Goal: Task Accomplishment & Management: Manage account settings

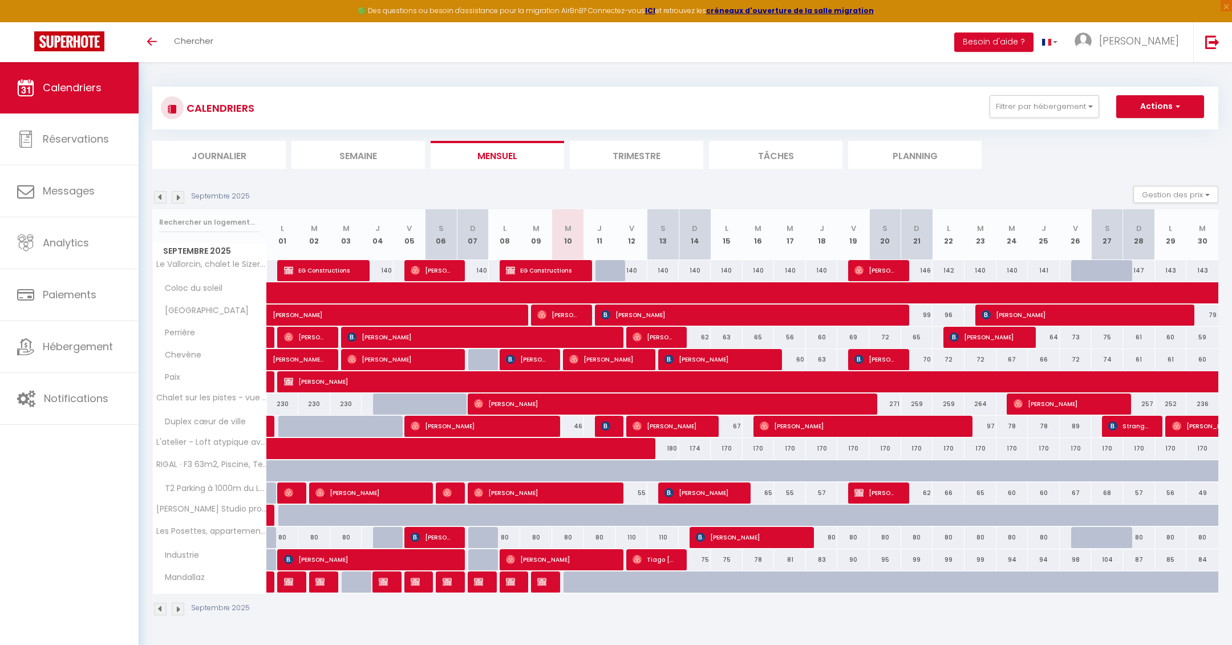
click at [159, 197] on img at bounding box center [160, 197] width 13 height 13
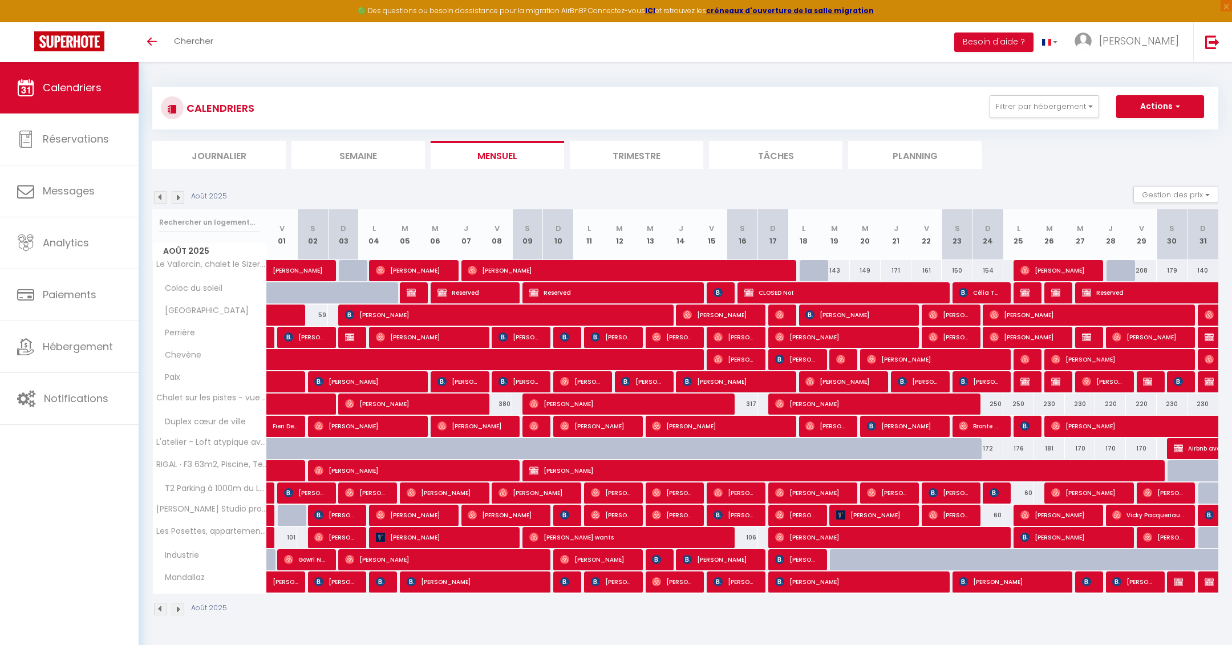
click at [159, 197] on div "Août 2025" at bounding box center [191, 197] width 78 height 13
click at [159, 197] on img at bounding box center [160, 197] width 13 height 13
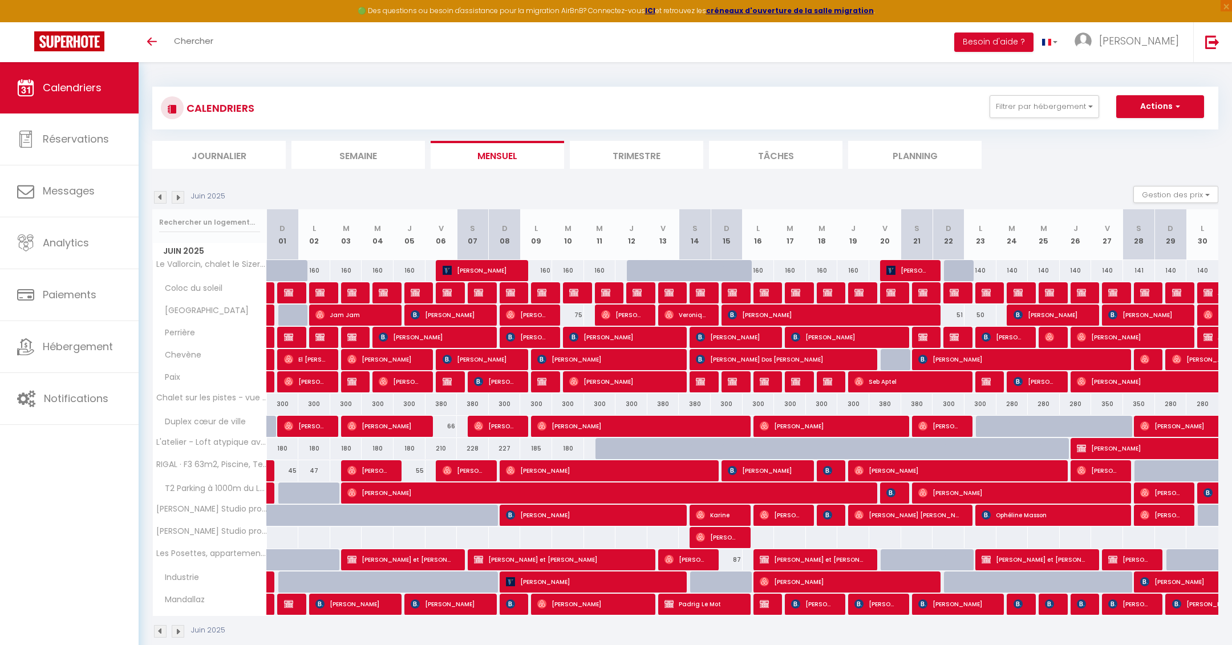
click at [159, 197] on img at bounding box center [160, 197] width 13 height 13
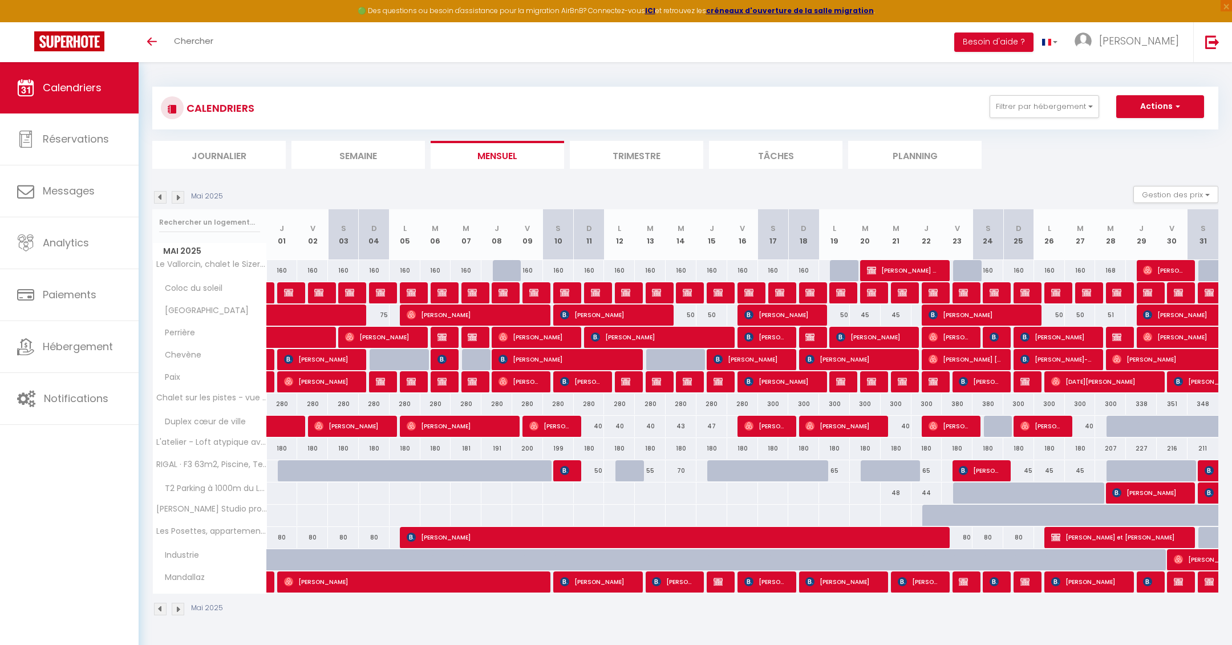
click at [159, 197] on img at bounding box center [160, 197] width 13 height 13
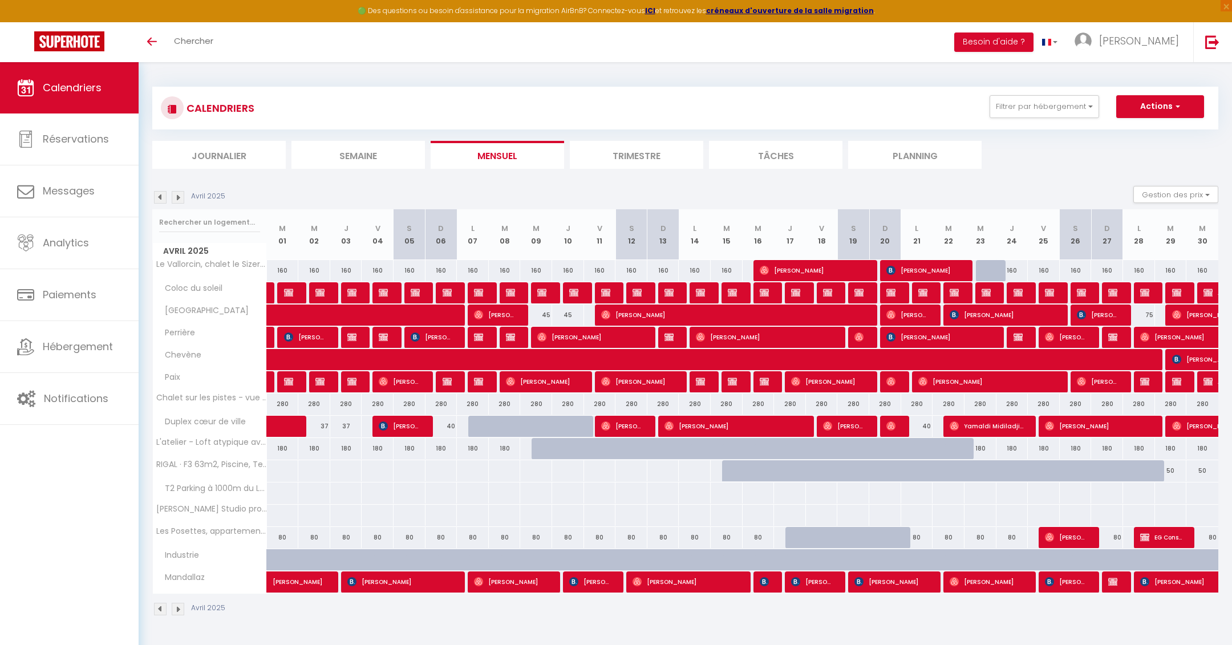
click at [159, 197] on img at bounding box center [160, 197] width 13 height 13
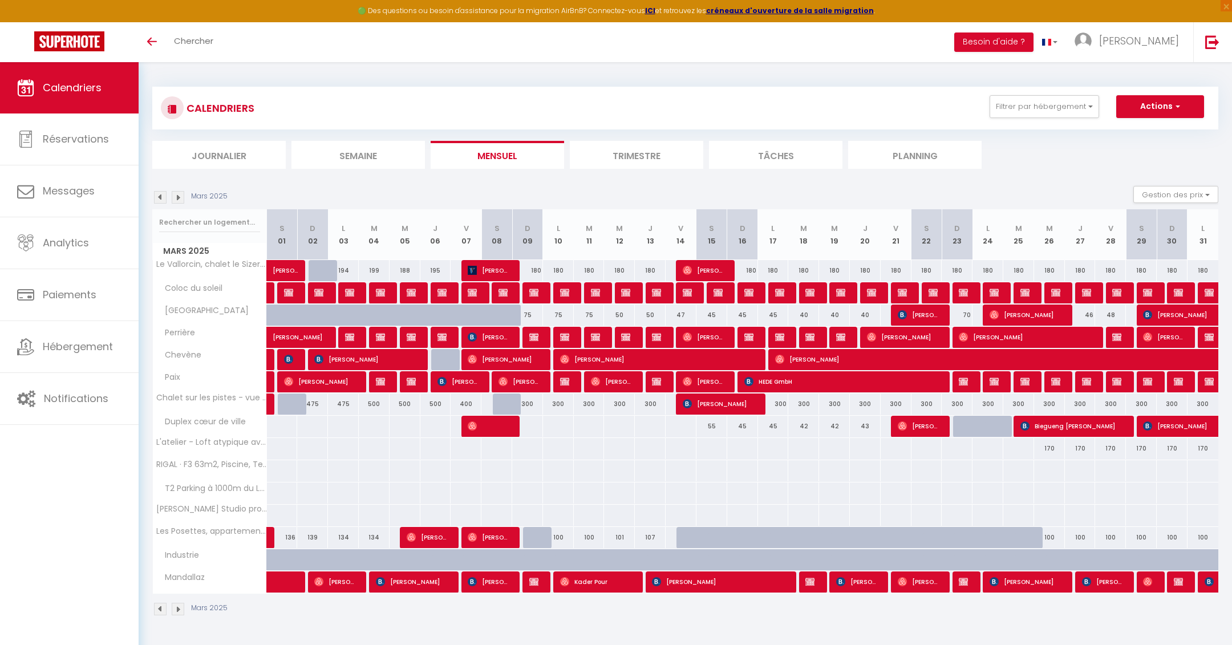
click at [159, 197] on img at bounding box center [160, 197] width 13 height 13
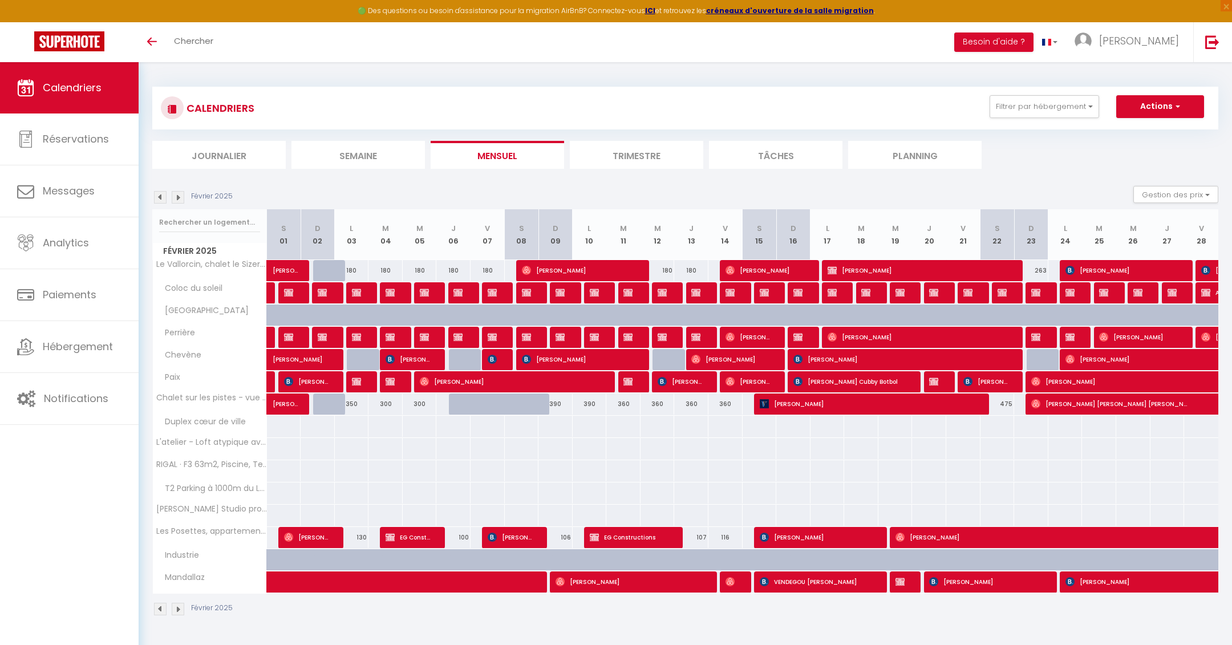
click at [159, 197] on img at bounding box center [160, 197] width 13 height 13
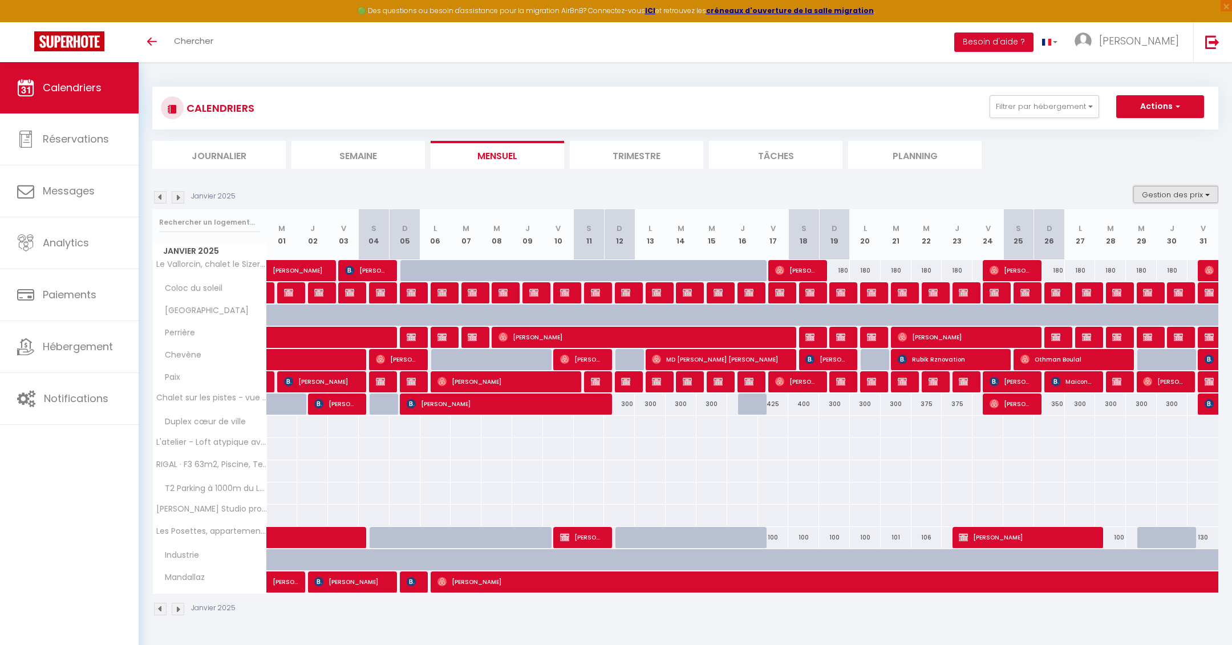
click at [1184, 192] on button "Gestion des prix" at bounding box center [1176, 194] width 85 height 17
click at [1117, 250] on input "Règles" at bounding box center [1166, 249] width 103 height 11
checkbox input "true"
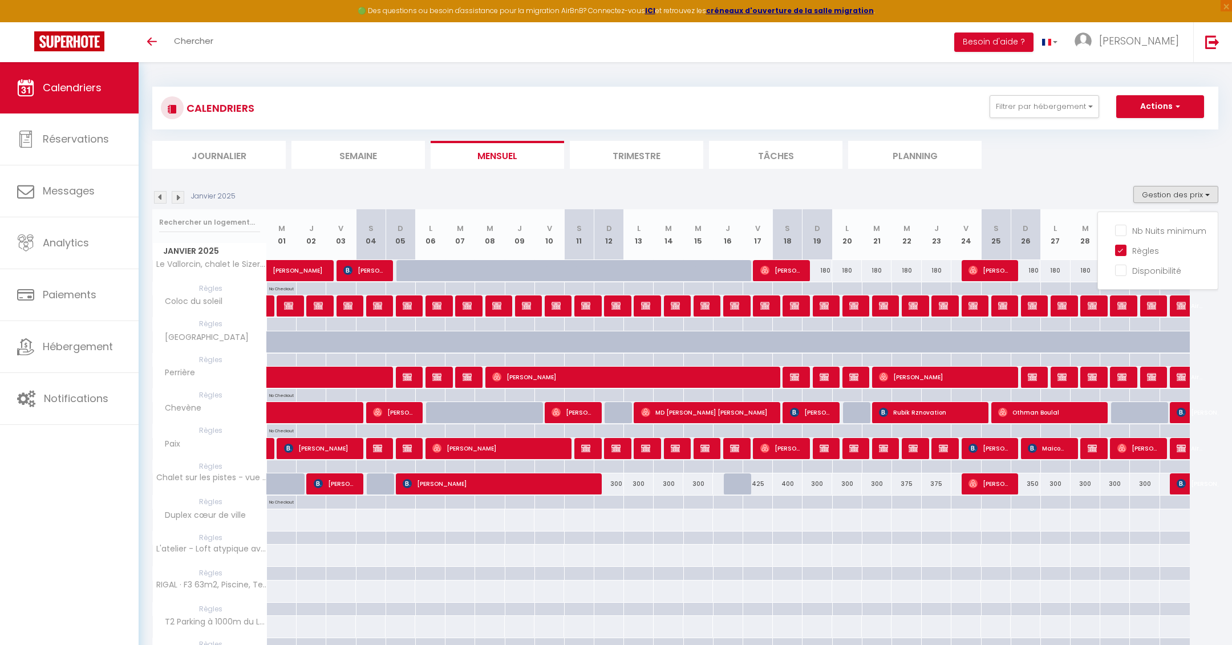
click at [159, 197] on img at bounding box center [160, 197] width 13 height 13
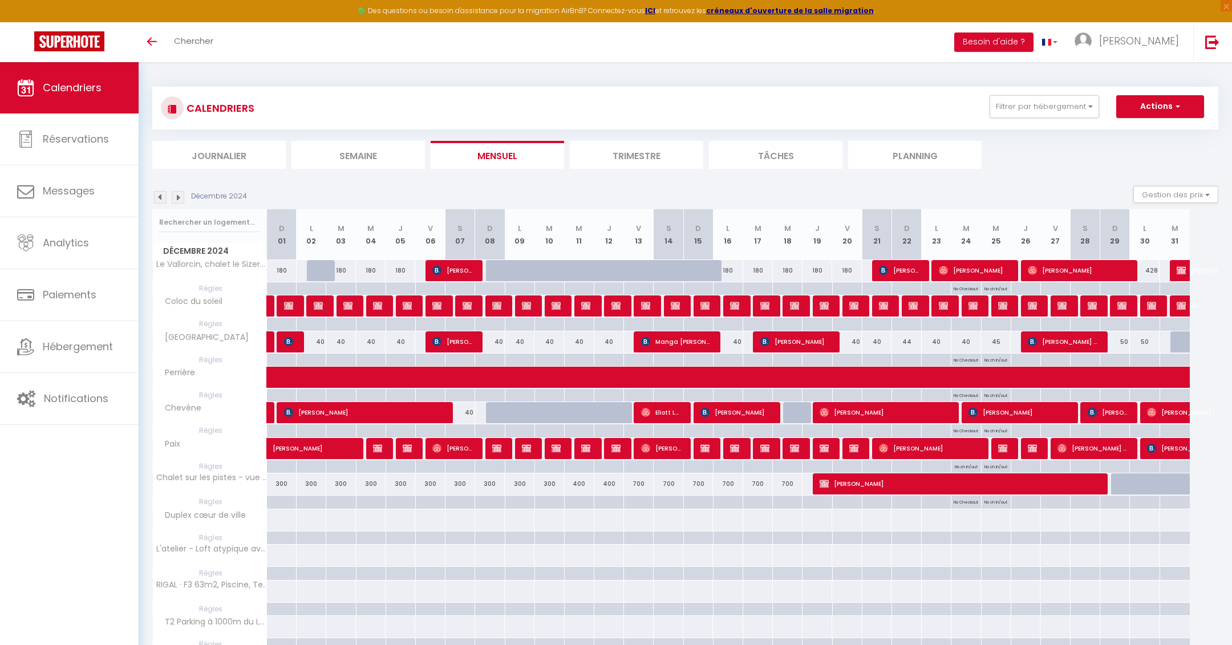
click at [505, 153] on li "Mensuel" at bounding box center [497, 155] width 133 height 28
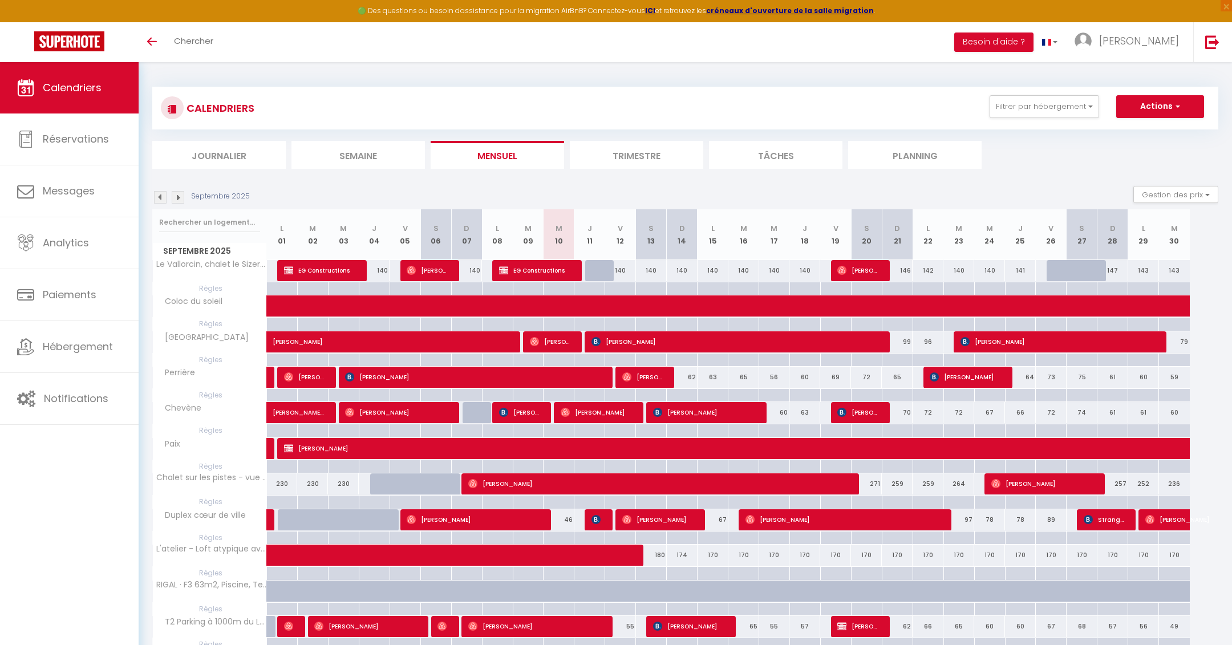
click at [176, 196] on img at bounding box center [178, 197] width 13 height 13
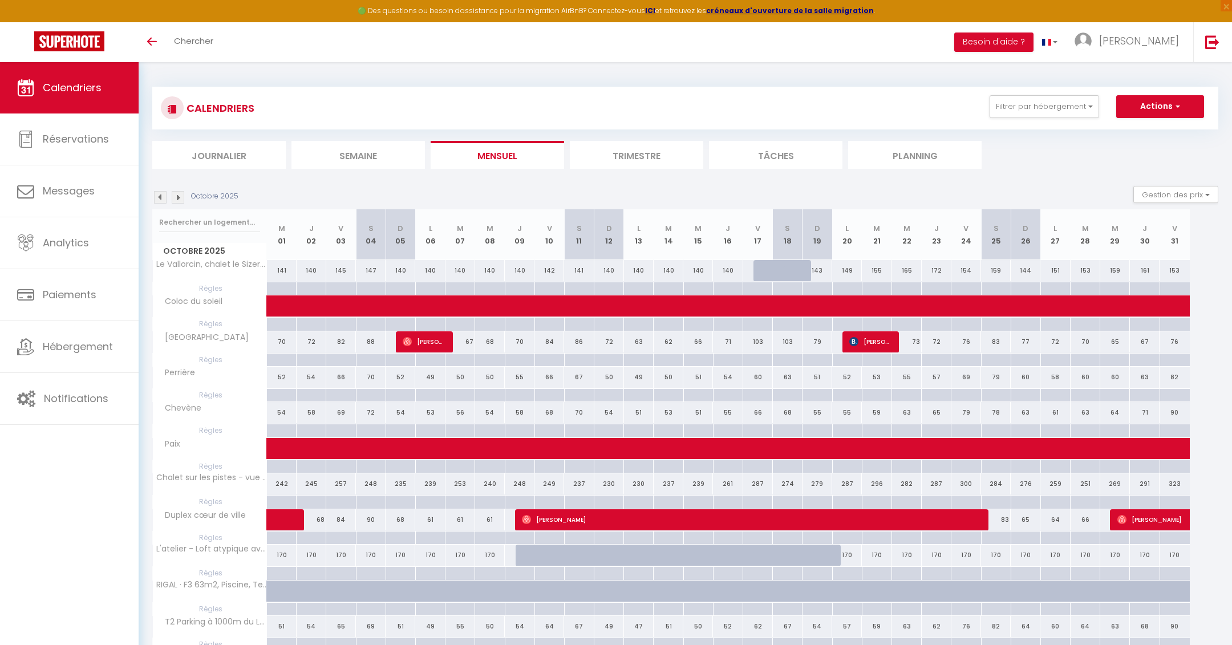
click at [176, 196] on img at bounding box center [178, 197] width 13 height 13
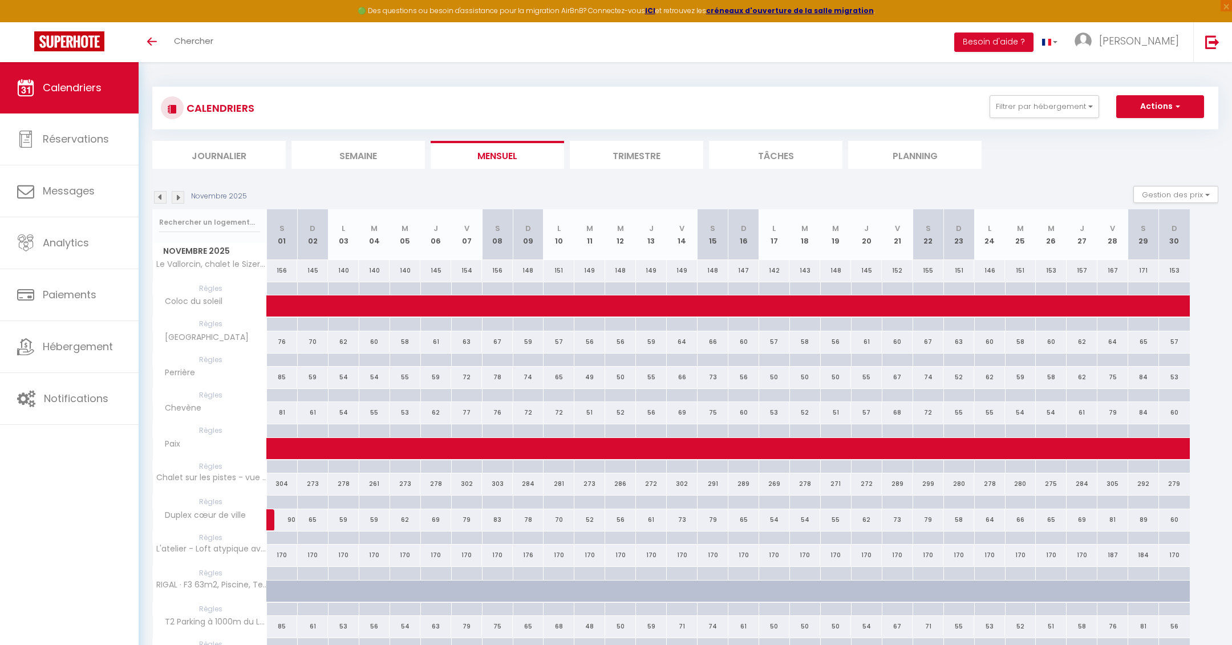
click at [176, 196] on img at bounding box center [178, 197] width 13 height 13
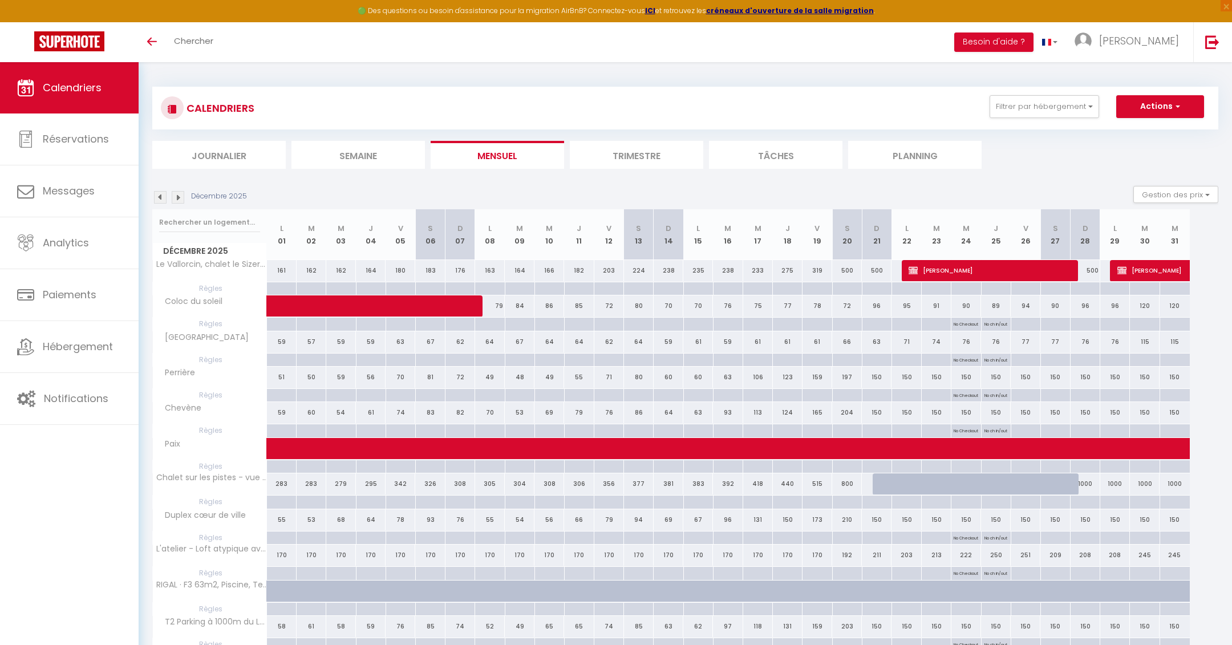
click at [176, 196] on img at bounding box center [178, 197] width 13 height 13
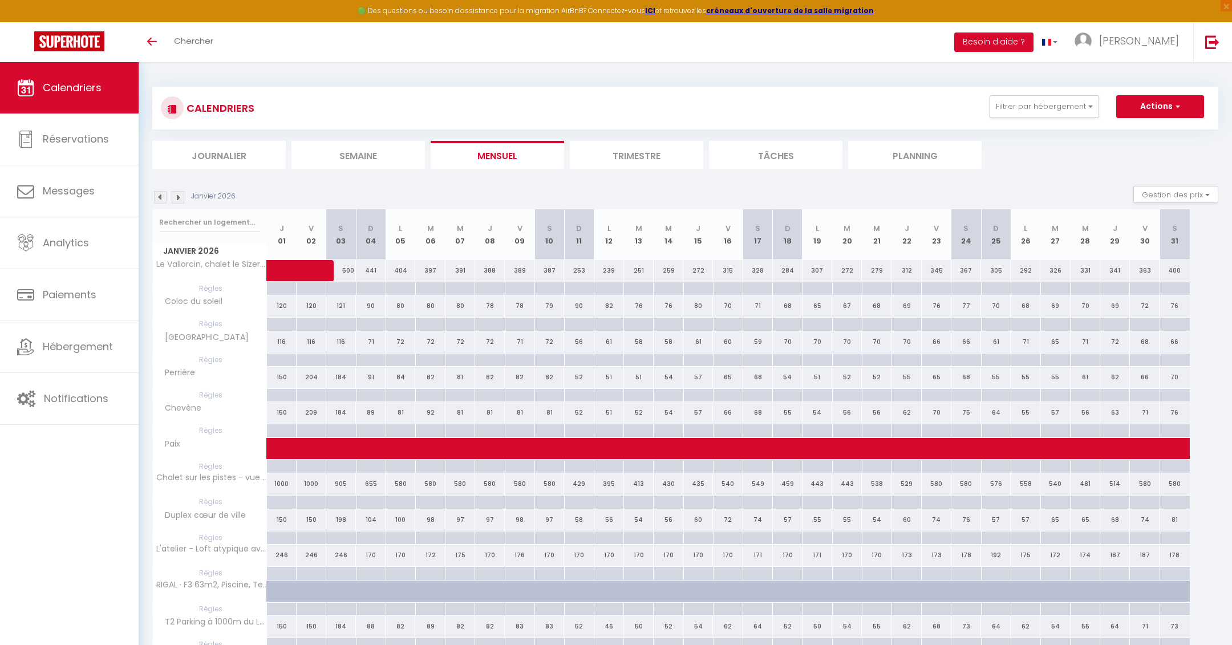
click at [278, 326] on div at bounding box center [281, 324] width 30 height 13
type input "Jeu 01 Janvier 2026"
type input "Ven 02 Janvier 2026"
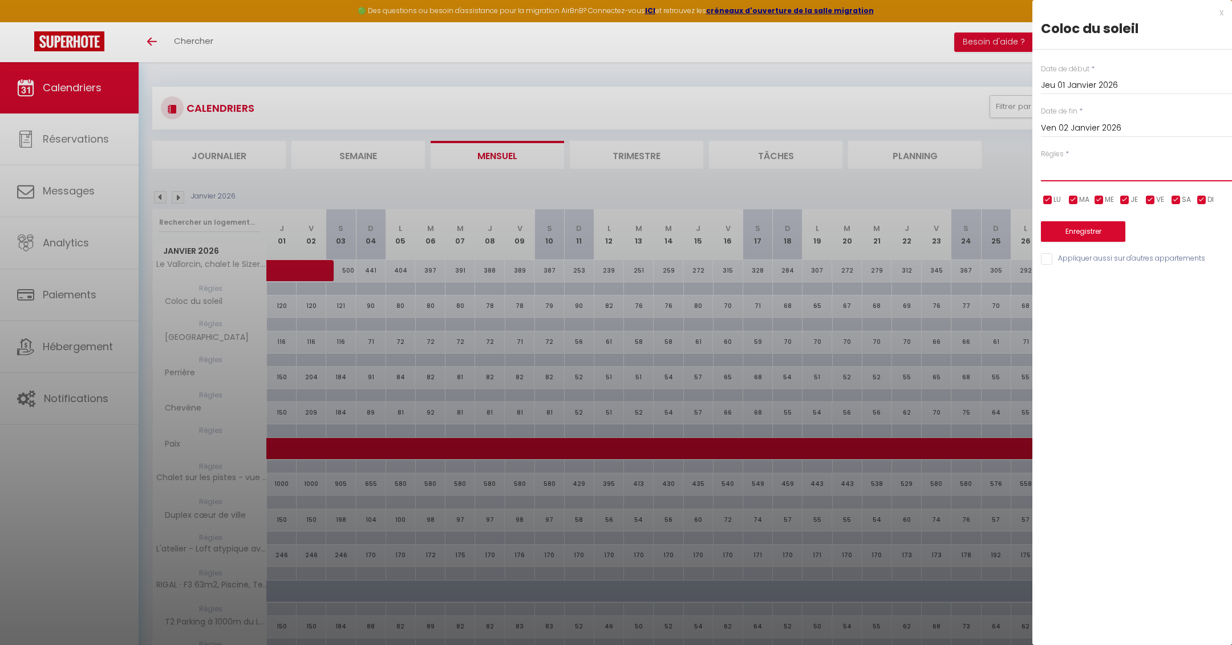
click at [1071, 177] on select "Aucun No Checkin No Checkout Pas d'arrivée / Pas de départ" at bounding box center [1136, 171] width 191 height 22
select select "2"
click at [1041, 160] on select "Aucun No Checkin No Checkout Pas d'arrivée / Pas de départ" at bounding box center [1136, 171] width 191 height 22
click at [1075, 228] on button "Enregistrer" at bounding box center [1083, 231] width 84 height 21
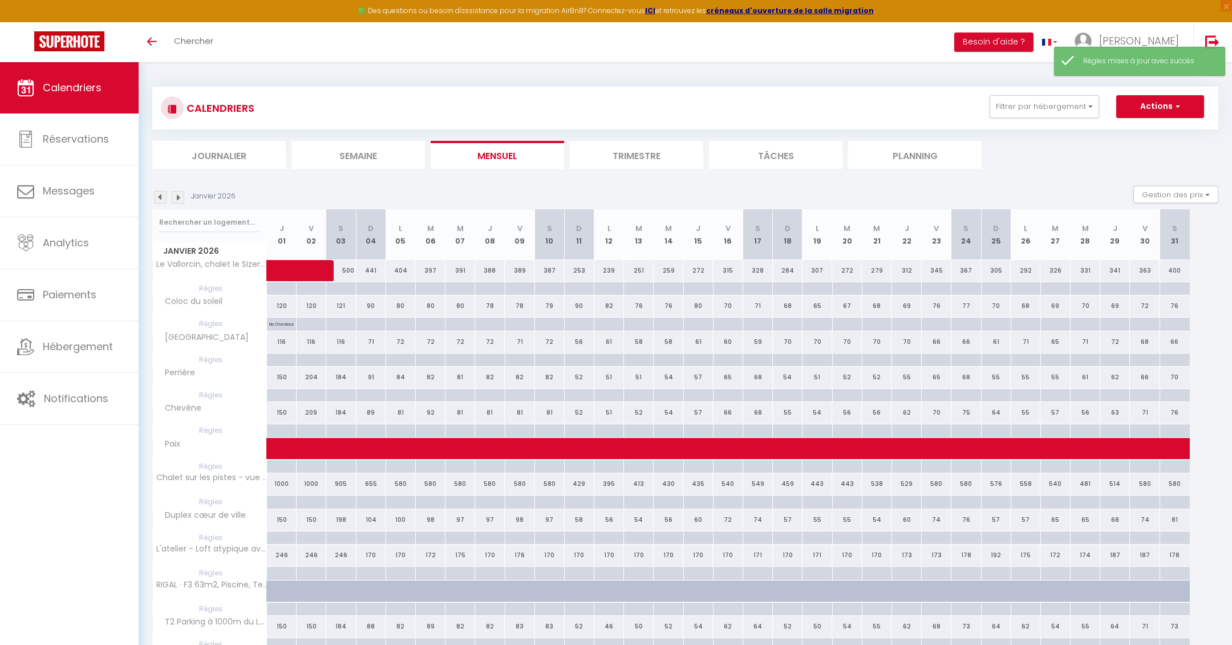
click at [282, 360] on div at bounding box center [281, 360] width 30 height 13
type input "Jeu 01 Janvier 2026"
type input "Ven 02 Janvier 2026"
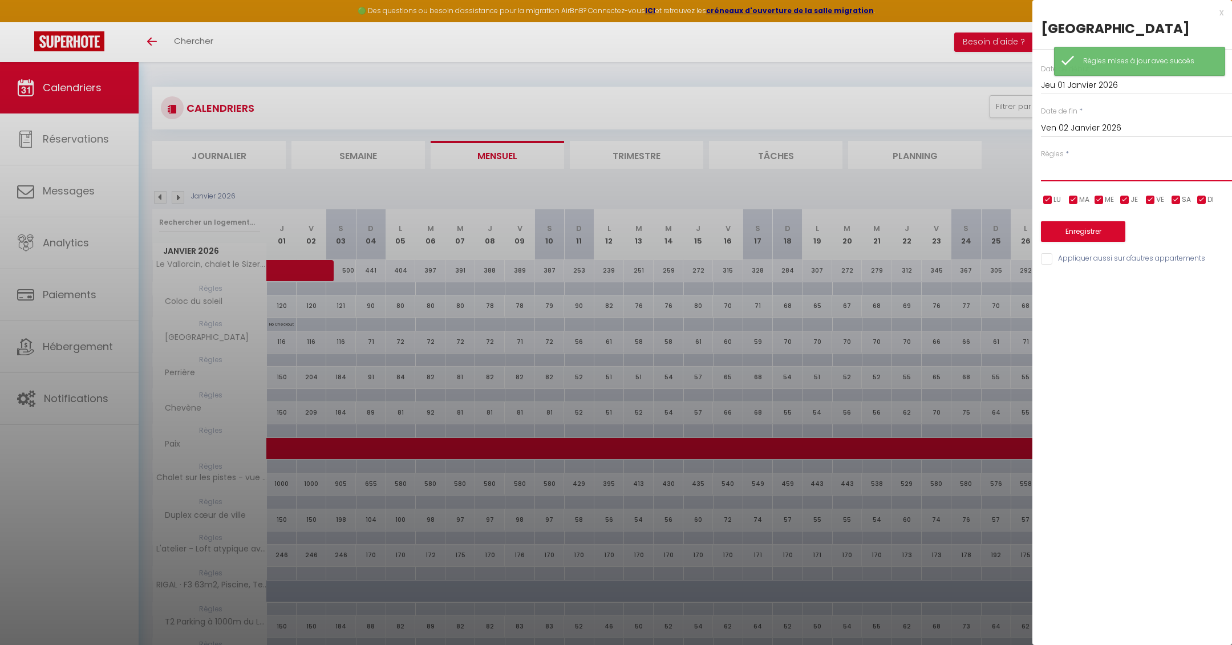
click at [1065, 168] on select "Aucun No Checkin No Checkout Pas d'arrivée / Pas de départ" at bounding box center [1136, 171] width 191 height 22
select select "2"
click at [1041, 160] on select "Aucun No Checkin No Checkout Pas d'arrivée / Pas de départ" at bounding box center [1136, 171] width 191 height 22
click at [1081, 236] on button "Enregistrer" at bounding box center [1083, 231] width 84 height 21
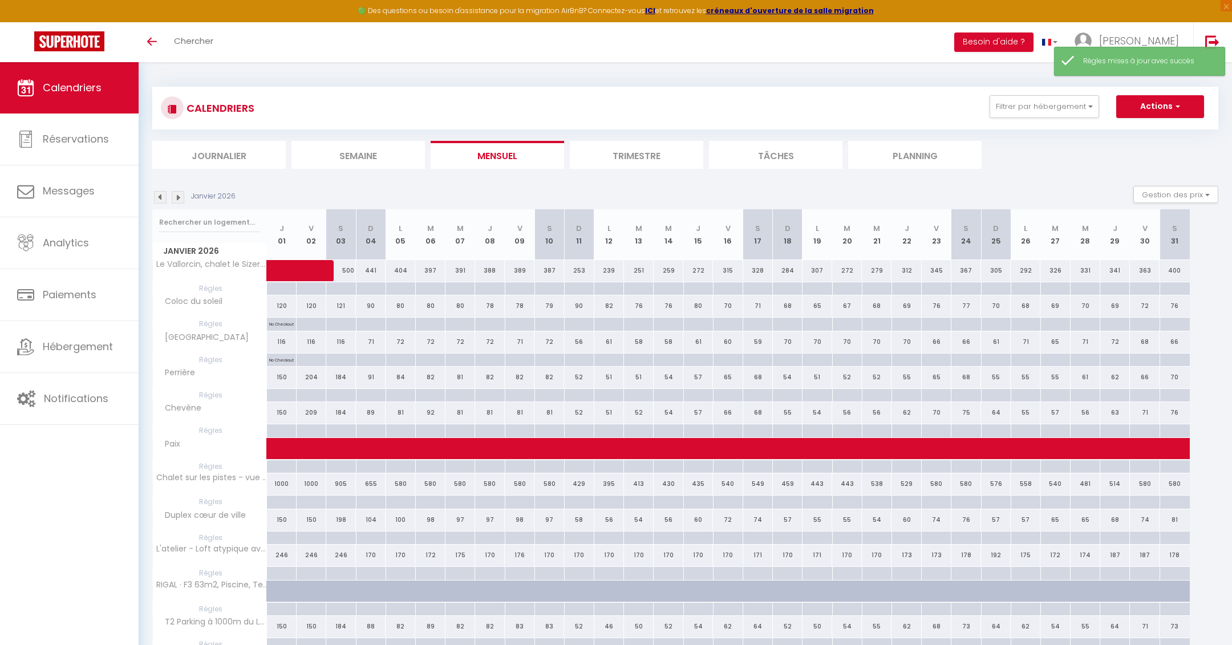
click at [280, 395] on div at bounding box center [281, 395] width 30 height 13
type input "Jeu 01 Janvier 2026"
type input "Ven 02 Janvier 2026"
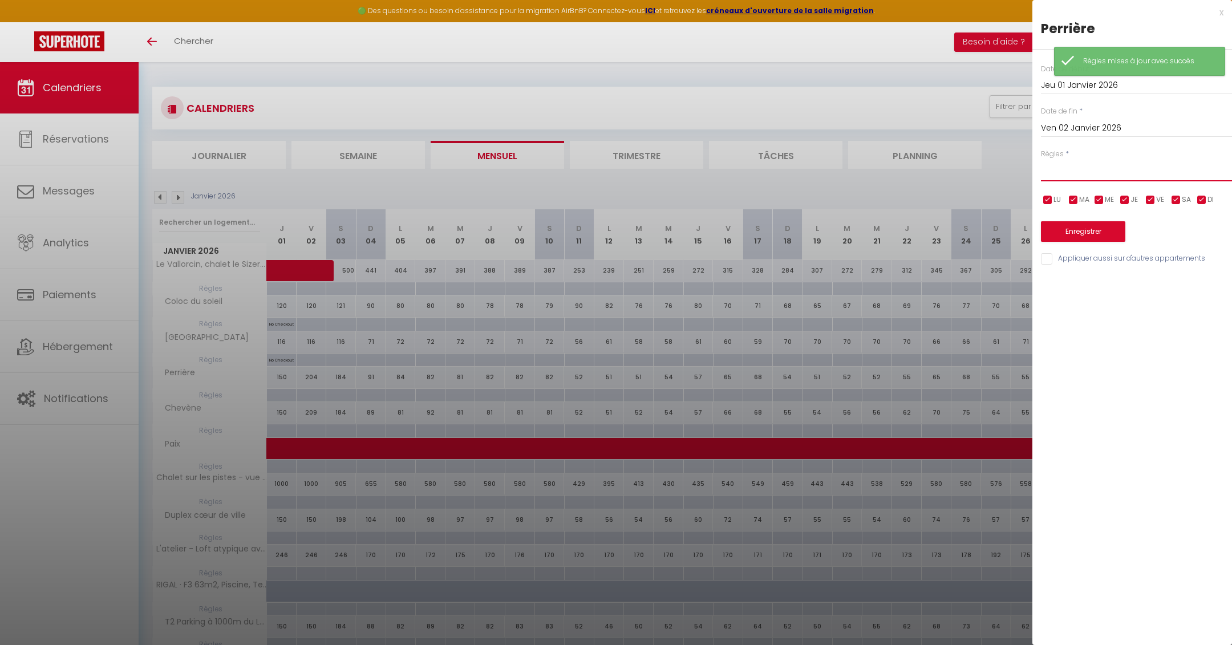
click at [1078, 173] on select "Aucun No Checkin No Checkout Pas d'arrivée / Pas de départ" at bounding box center [1136, 171] width 191 height 22
select select "2"
click at [1041, 160] on select "Aucun No Checkin No Checkout Pas d'arrivée / Pas de départ" at bounding box center [1136, 171] width 191 height 22
click at [1078, 236] on button "Enregistrer" at bounding box center [1083, 231] width 84 height 21
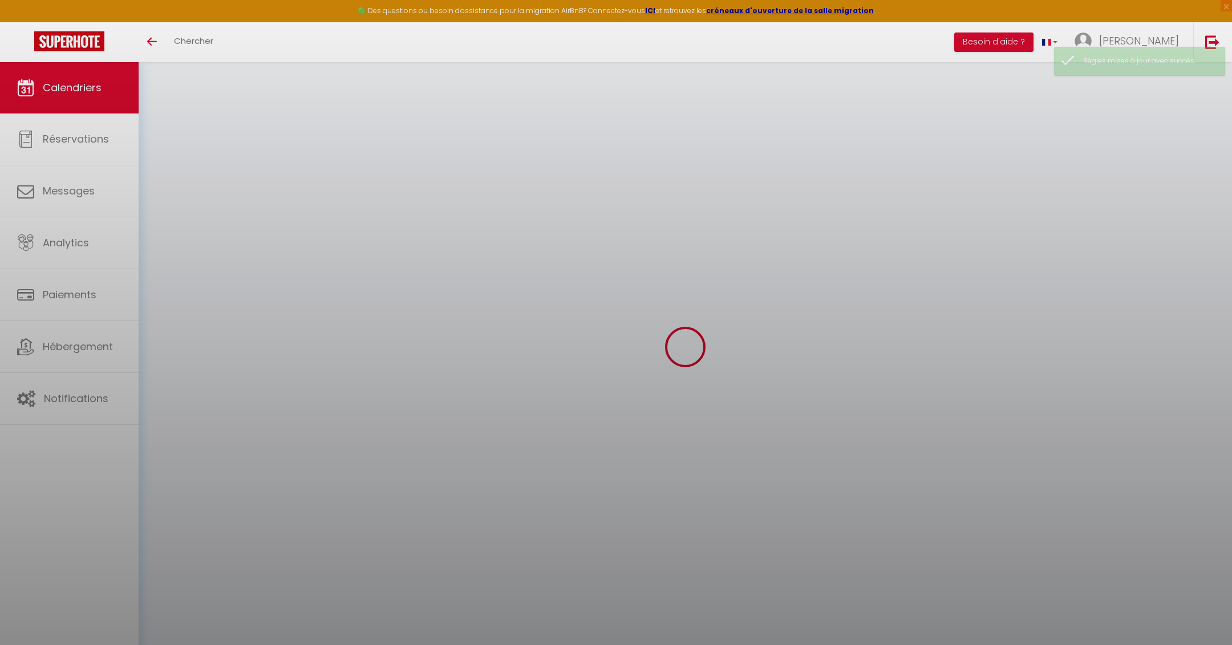
select select
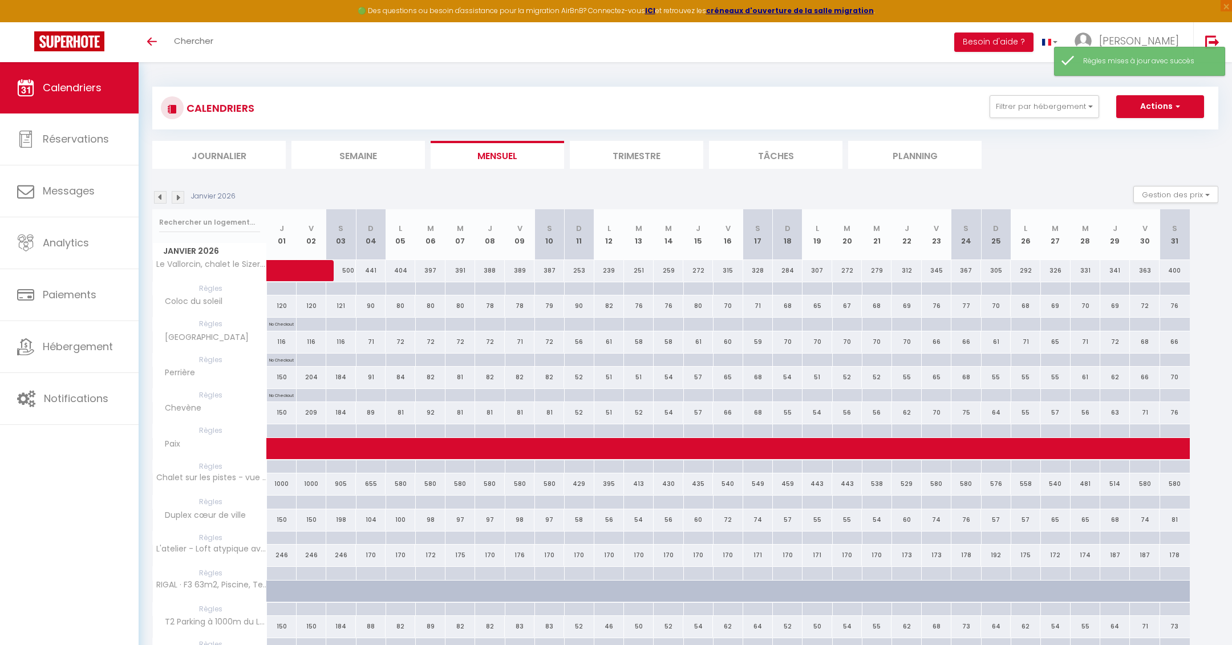
click at [279, 430] on div at bounding box center [281, 430] width 30 height 13
type input "Jeu 01 Janvier 2026"
type input "Ven 02 Janvier 2026"
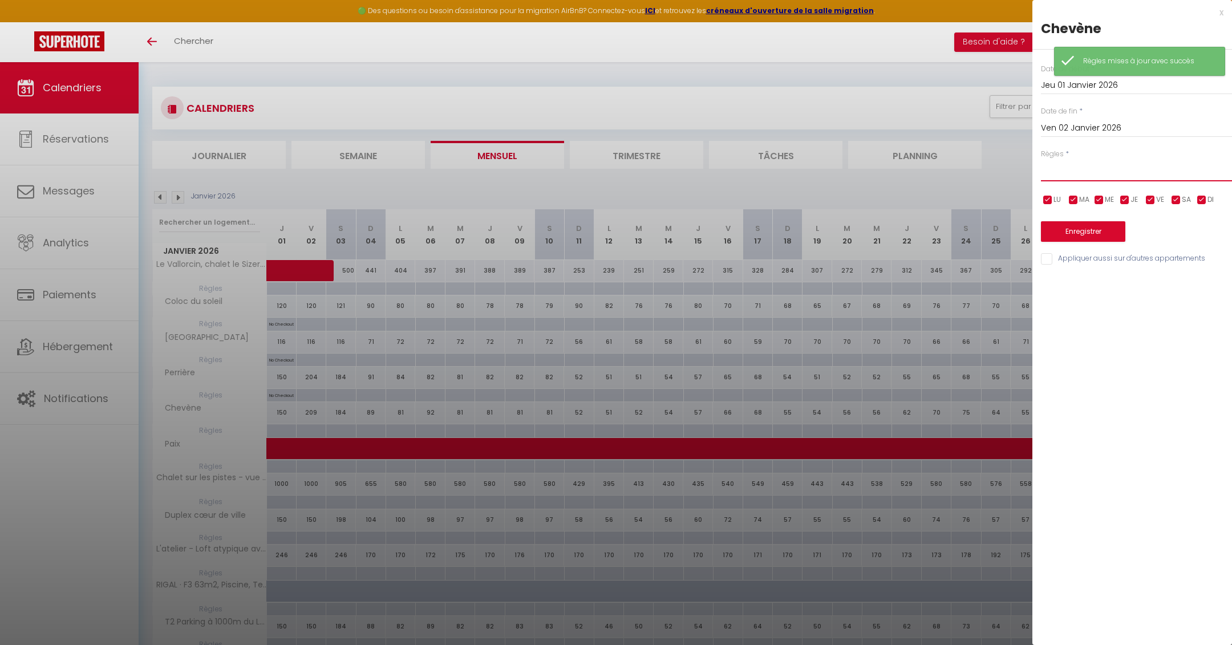
click at [1076, 172] on select "Aucun No Checkin No Checkout Pas d'arrivée / Pas de départ" at bounding box center [1136, 171] width 191 height 22
select select "2"
click at [1041, 160] on select "Aucun No Checkin No Checkout Pas d'arrivée / Pas de départ" at bounding box center [1136, 171] width 191 height 22
click at [1085, 229] on button "Enregistrer" at bounding box center [1083, 231] width 84 height 21
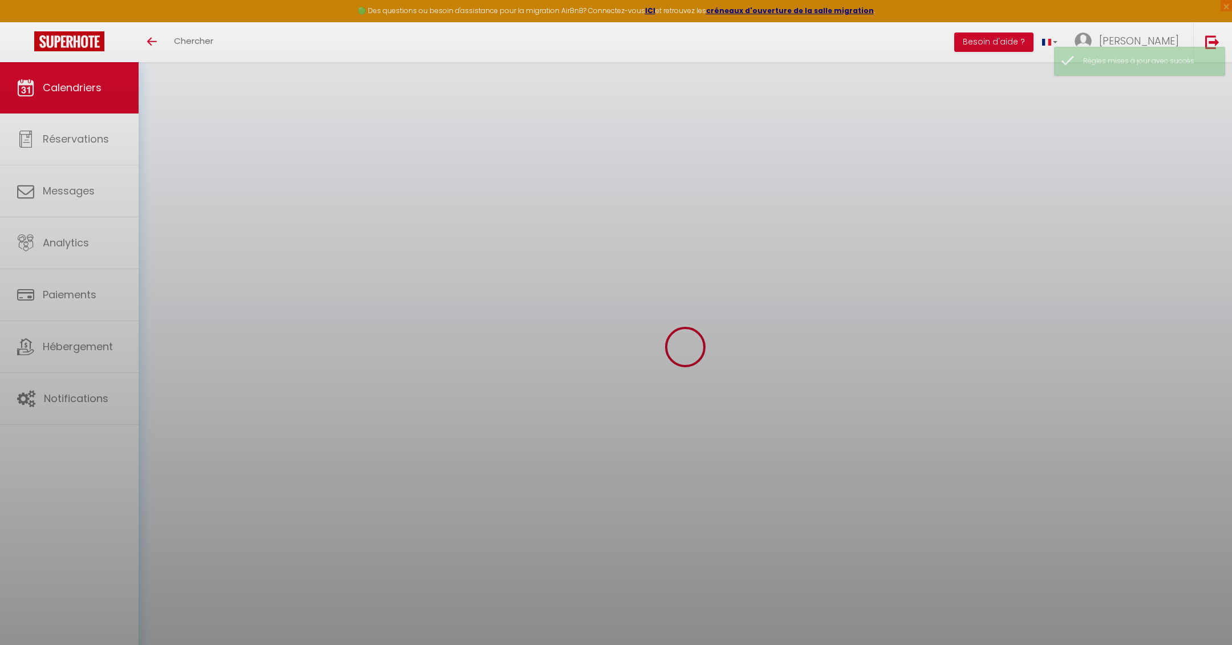
select select
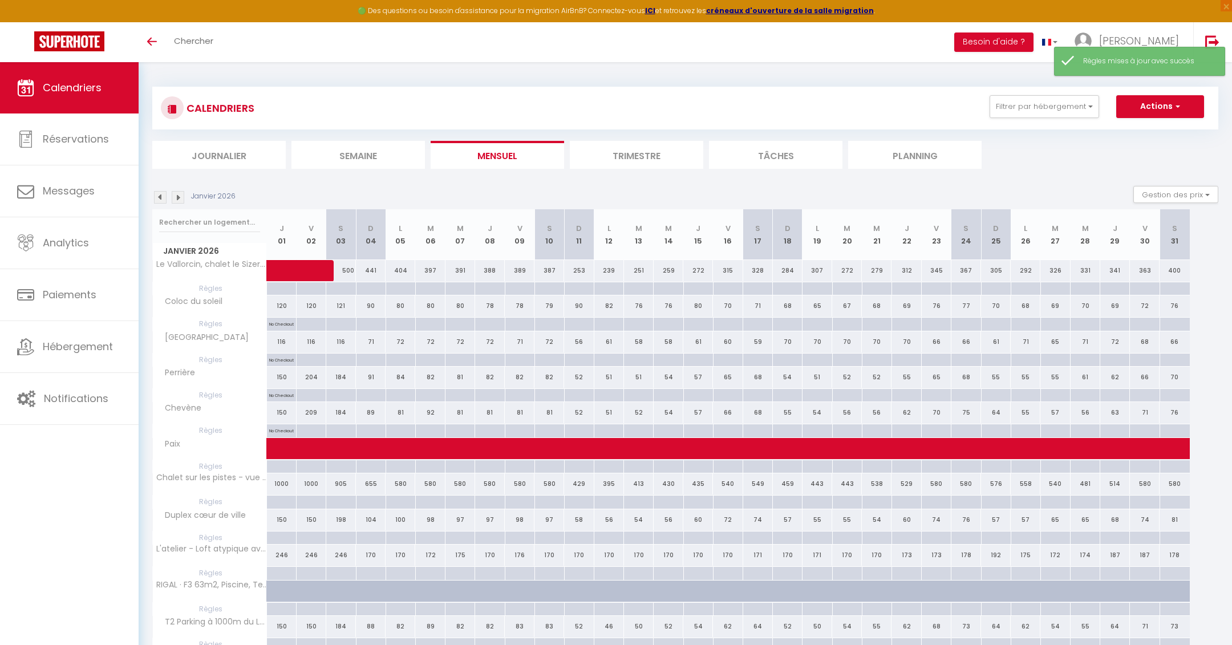
click at [280, 503] on div at bounding box center [281, 502] width 30 height 13
type input "Jeu 01 Janvier 2026"
type input "Ven 02 Janvier 2026"
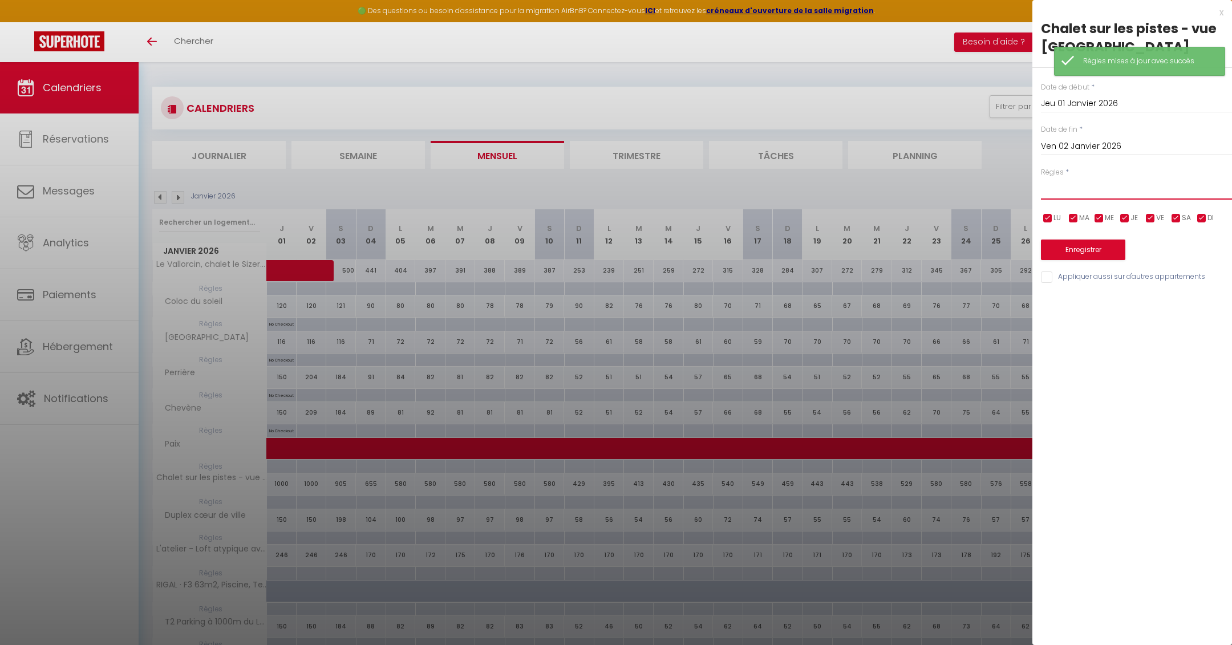
click at [1067, 193] on select "Aucun No Checkin No Checkout Pas d'arrivée / Pas de départ" at bounding box center [1136, 189] width 191 height 22
select select "2"
click at [1041, 178] on select "Aucun No Checkin No Checkout Pas d'arrivée / Pas de départ" at bounding box center [1136, 189] width 191 height 22
click at [1088, 248] on button "Enregistrer" at bounding box center [1083, 250] width 84 height 21
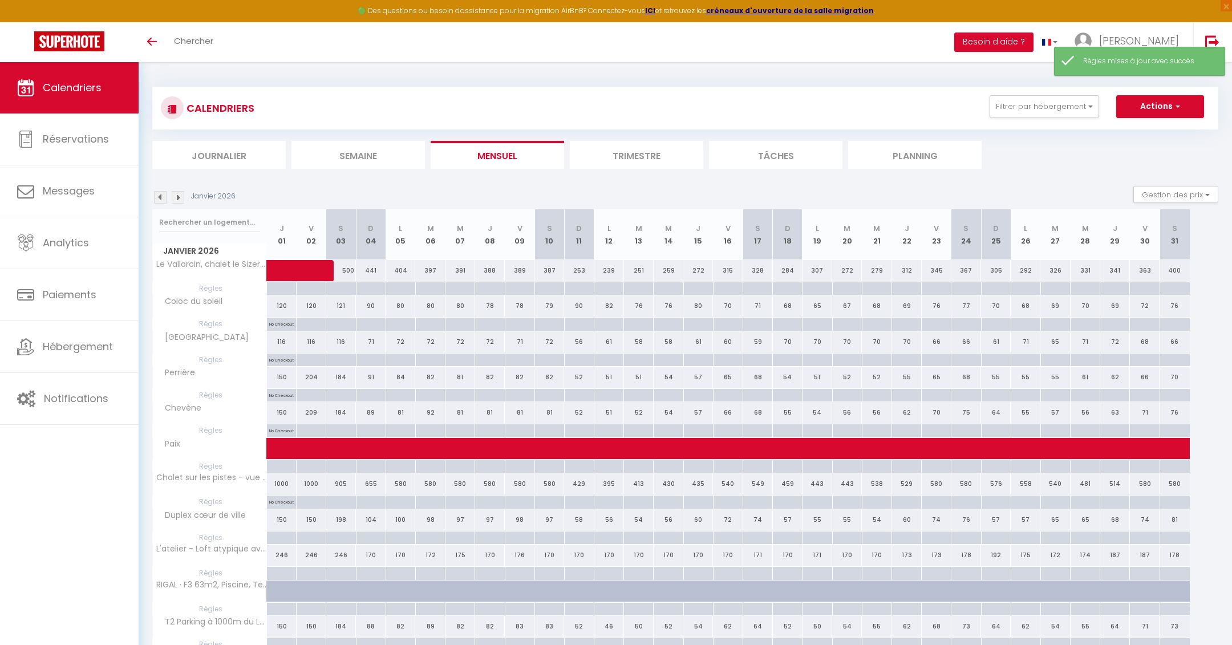
click at [281, 535] on div at bounding box center [281, 538] width 30 height 13
type input "Jeu 01 Janvier 2026"
type input "Ven 02 Janvier 2026"
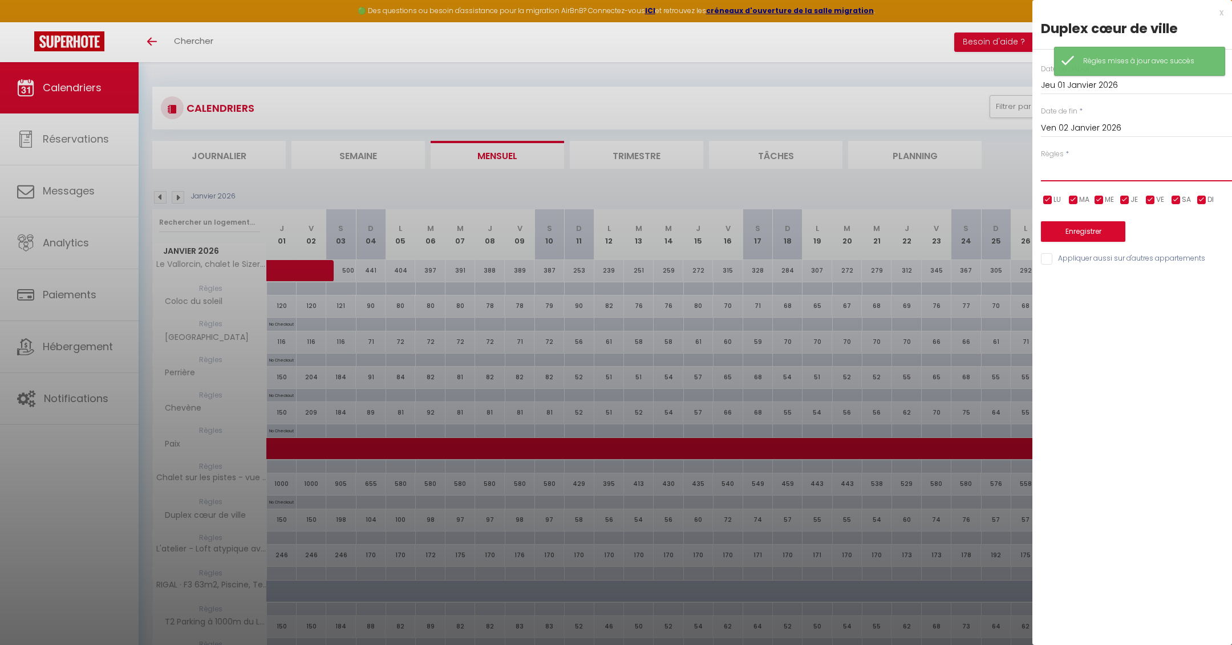
click at [1063, 166] on select "Aucun No Checkin No Checkout Pas d'arrivée / Pas de départ" at bounding box center [1136, 171] width 191 height 22
select select "2"
click at [1041, 160] on select "Aucun No Checkin No Checkout Pas d'arrivée / Pas de départ" at bounding box center [1136, 171] width 191 height 22
click at [1086, 229] on button "Enregistrer" at bounding box center [1083, 231] width 84 height 21
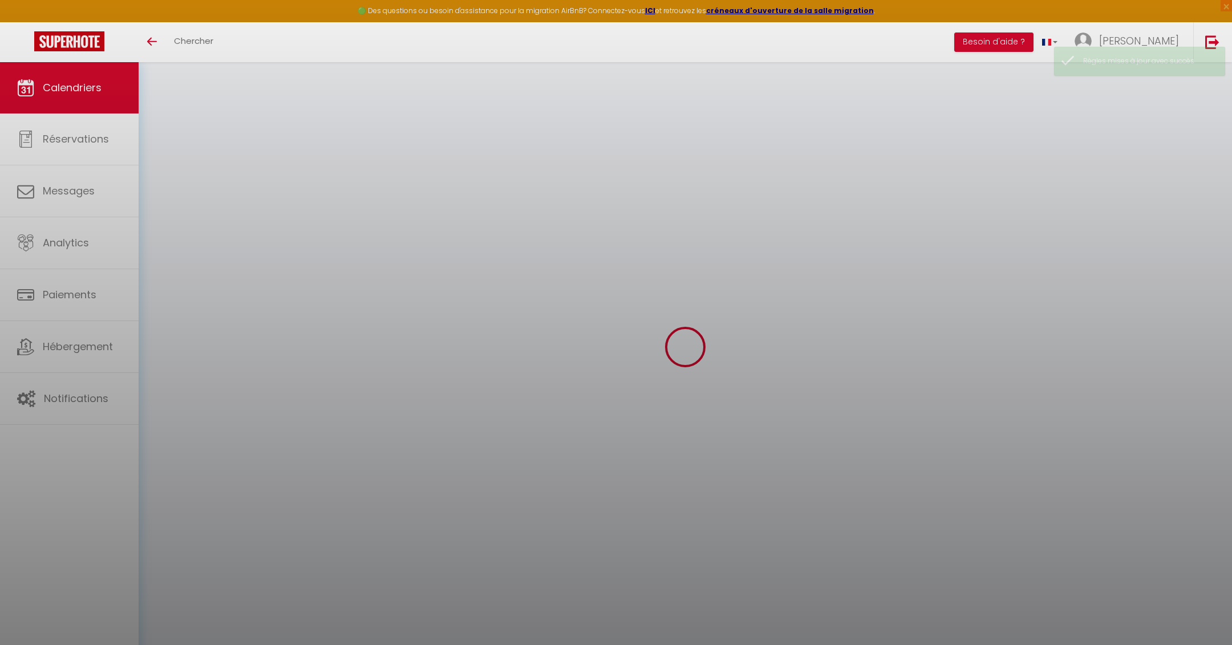
select select
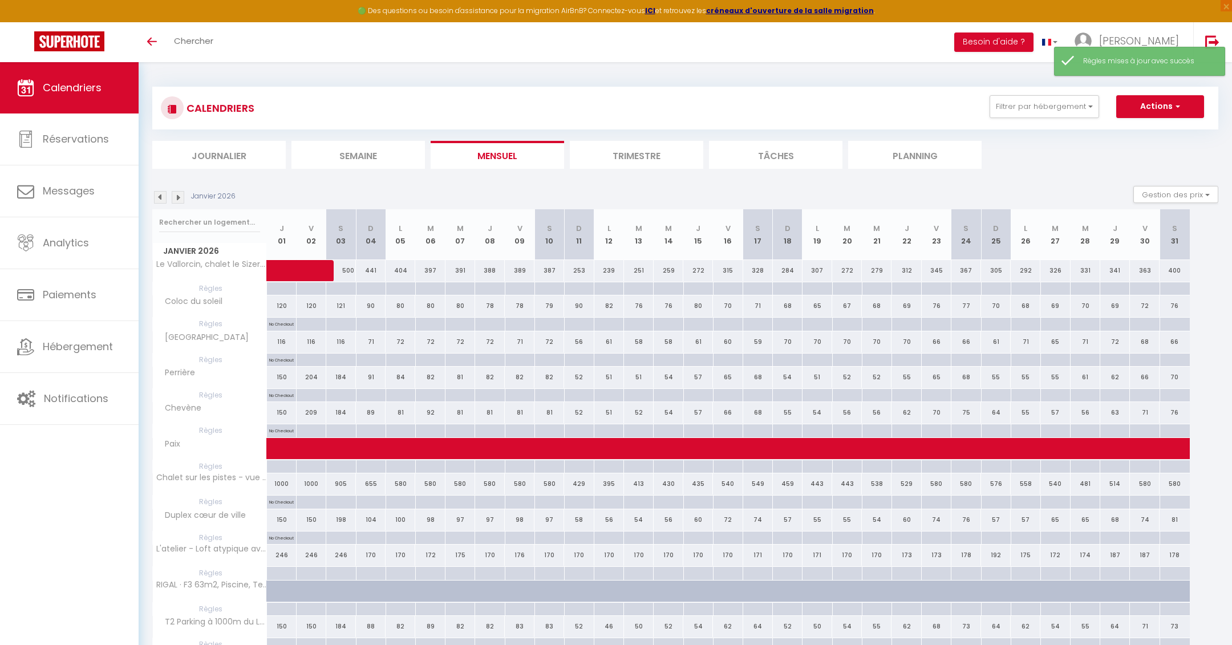
click at [280, 572] on div at bounding box center [281, 573] width 30 height 13
type input "Jeu 01 Janvier 2026"
type input "Ven 02 Janvier 2026"
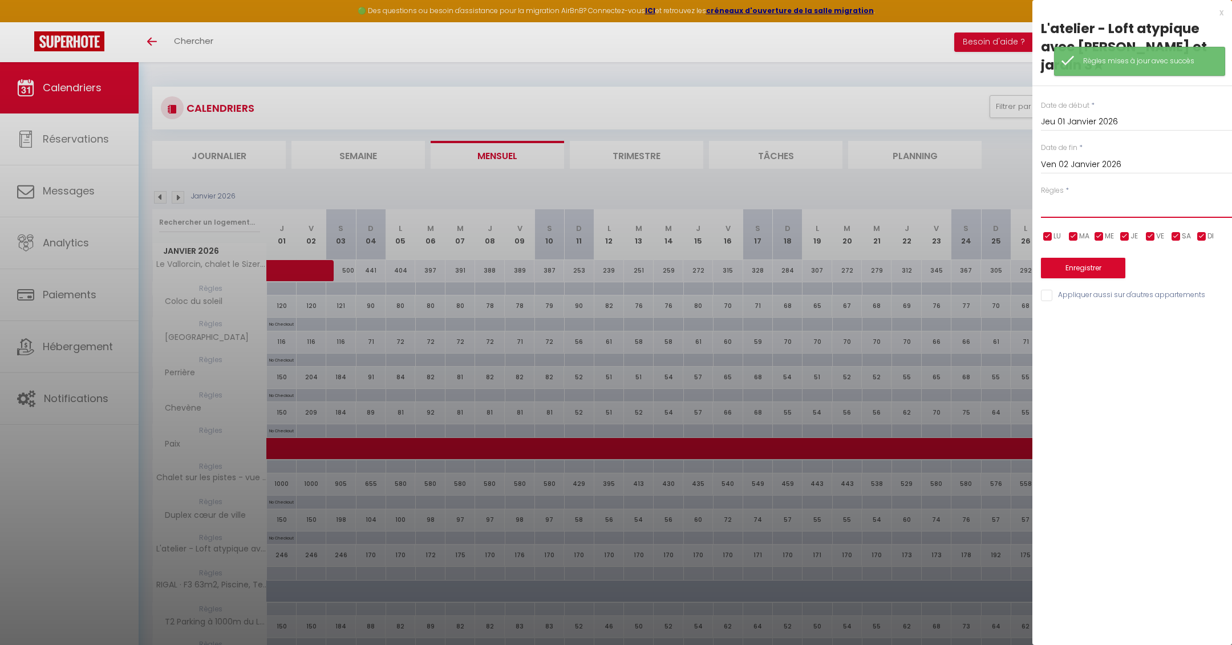
click at [1080, 196] on select "Aucun No Checkin No Checkout Pas d'arrivée / Pas de départ" at bounding box center [1136, 207] width 191 height 22
select select "2"
click at [1041, 196] on select "Aucun No Checkin No Checkout Pas d'arrivée / Pas de départ" at bounding box center [1136, 207] width 191 height 22
click at [1079, 258] on button "Enregistrer" at bounding box center [1083, 268] width 84 height 21
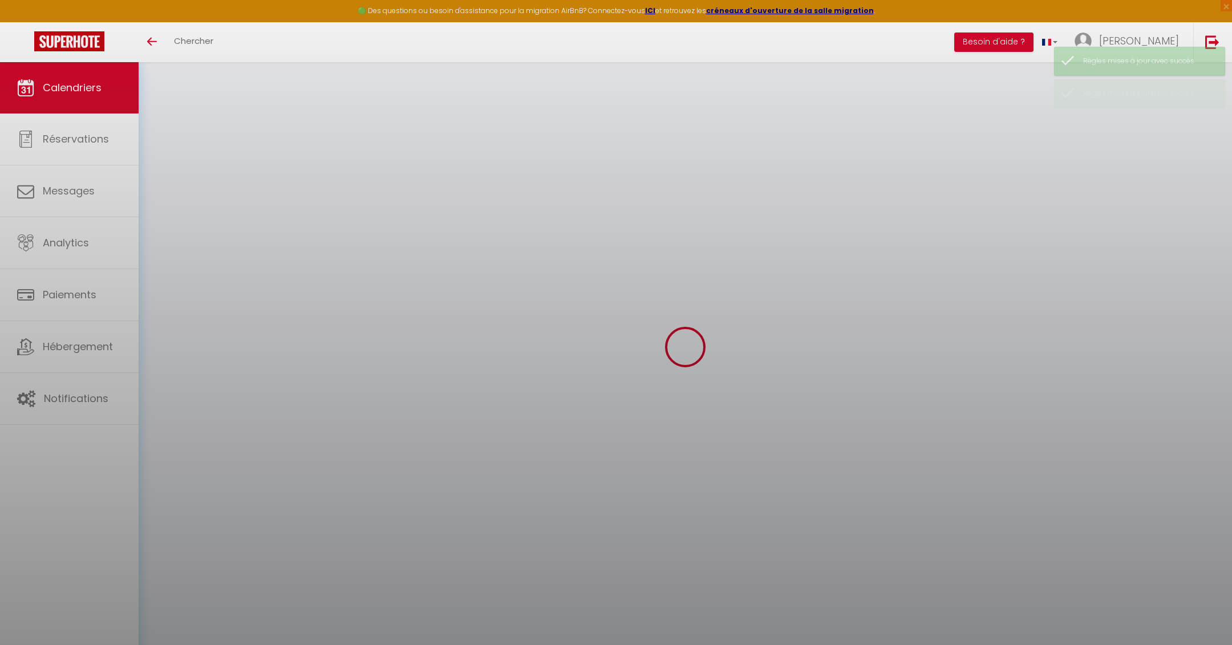
select select
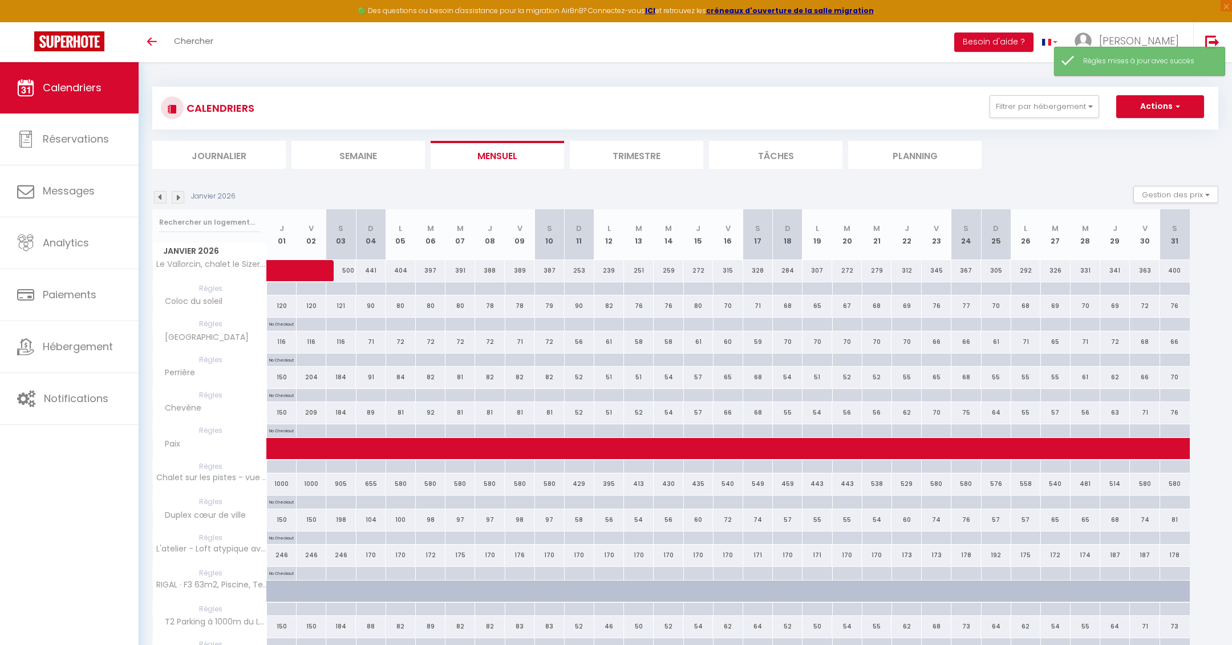
click at [280, 639] on div at bounding box center [281, 644] width 30 height 13
type input "Jeu 01 Janvier 2026"
type input "Ven 02 Janvier 2026"
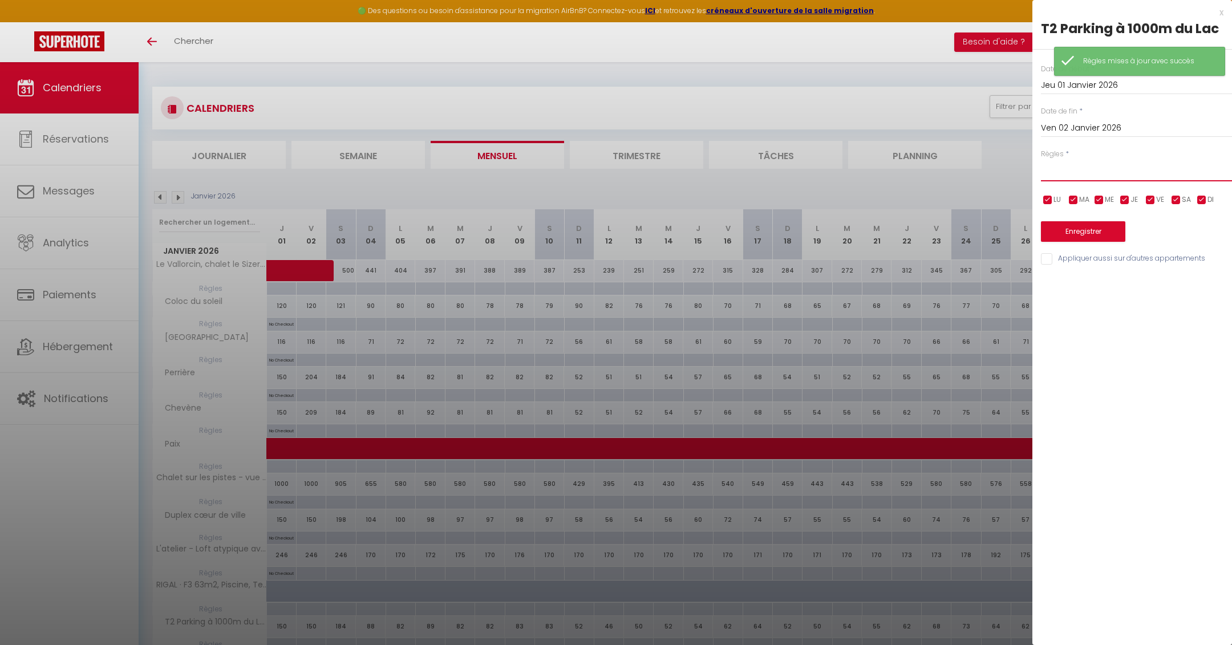
click at [1055, 164] on select "Aucun No Checkin No Checkout Pas d'arrivée / Pas de départ" at bounding box center [1136, 171] width 191 height 22
select select "2"
click at [1041, 160] on select "Aucun No Checkin No Checkout Pas d'arrivée / Pas de départ" at bounding box center [1136, 171] width 191 height 22
click at [1082, 230] on button "Enregistrer" at bounding box center [1083, 231] width 84 height 21
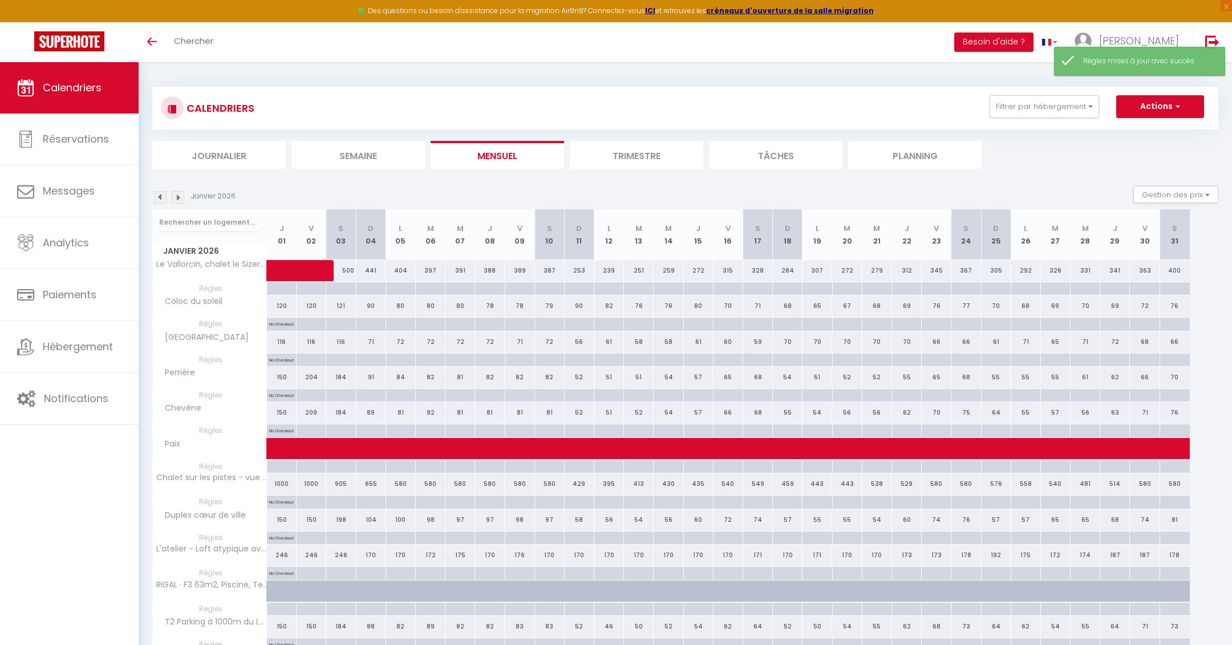
click at [503, 158] on li "Mensuel" at bounding box center [497, 155] width 133 height 28
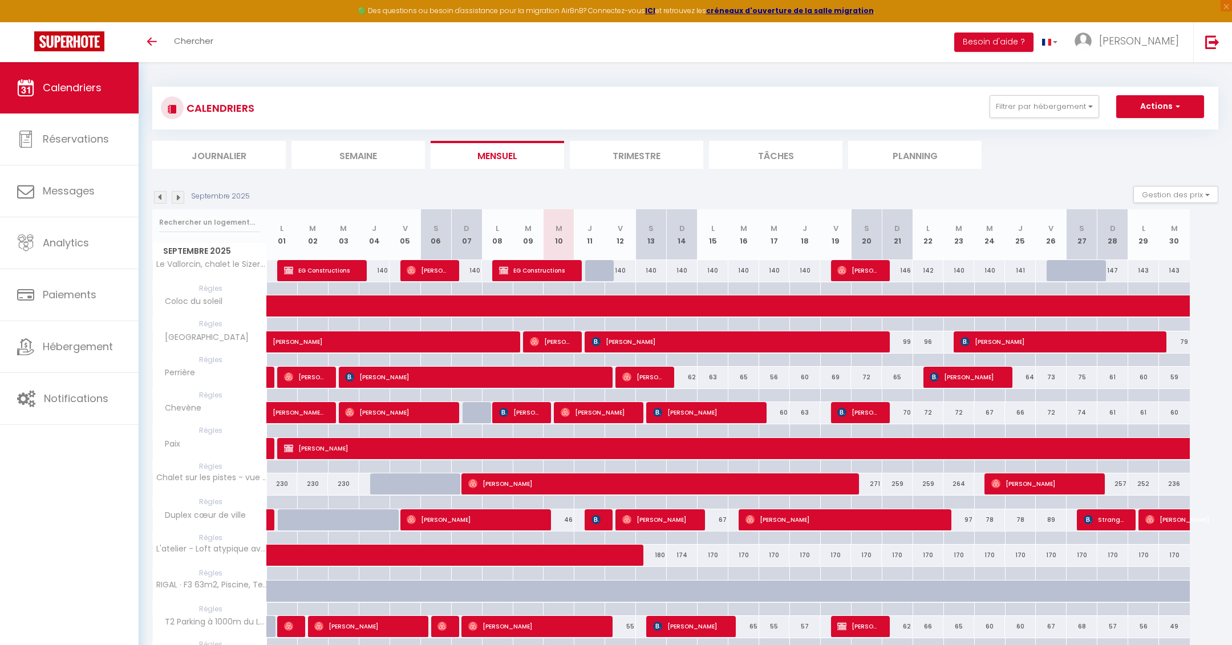
click at [180, 199] on img at bounding box center [178, 197] width 13 height 13
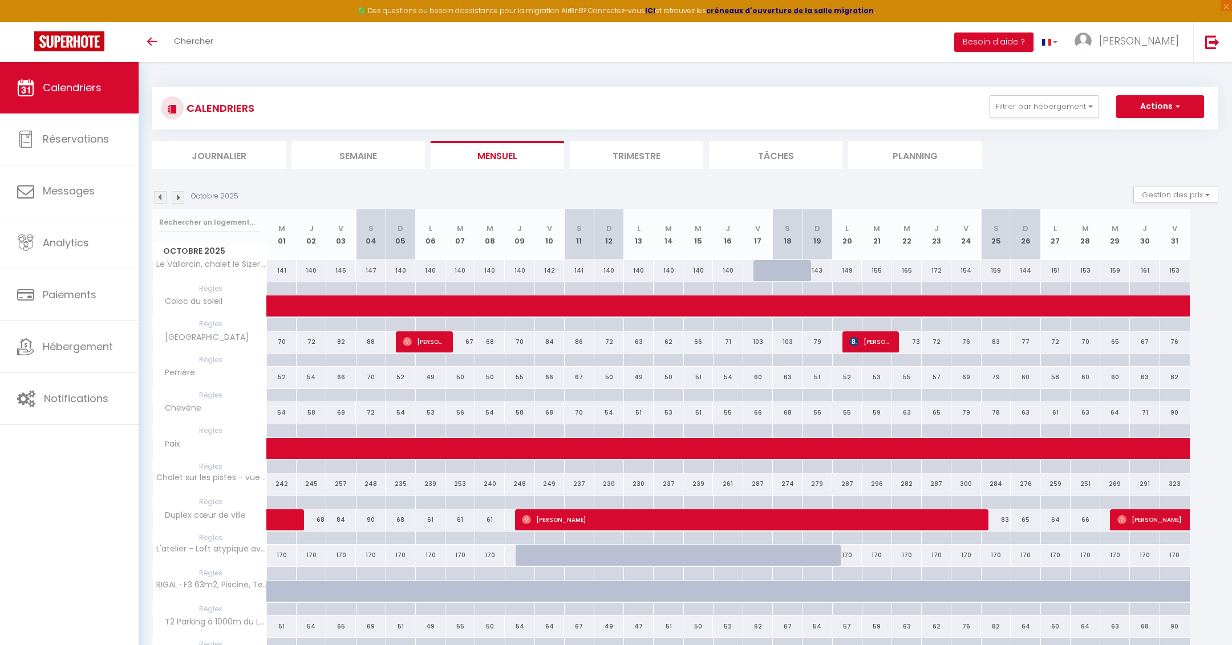
click at [180, 199] on img at bounding box center [178, 197] width 13 height 13
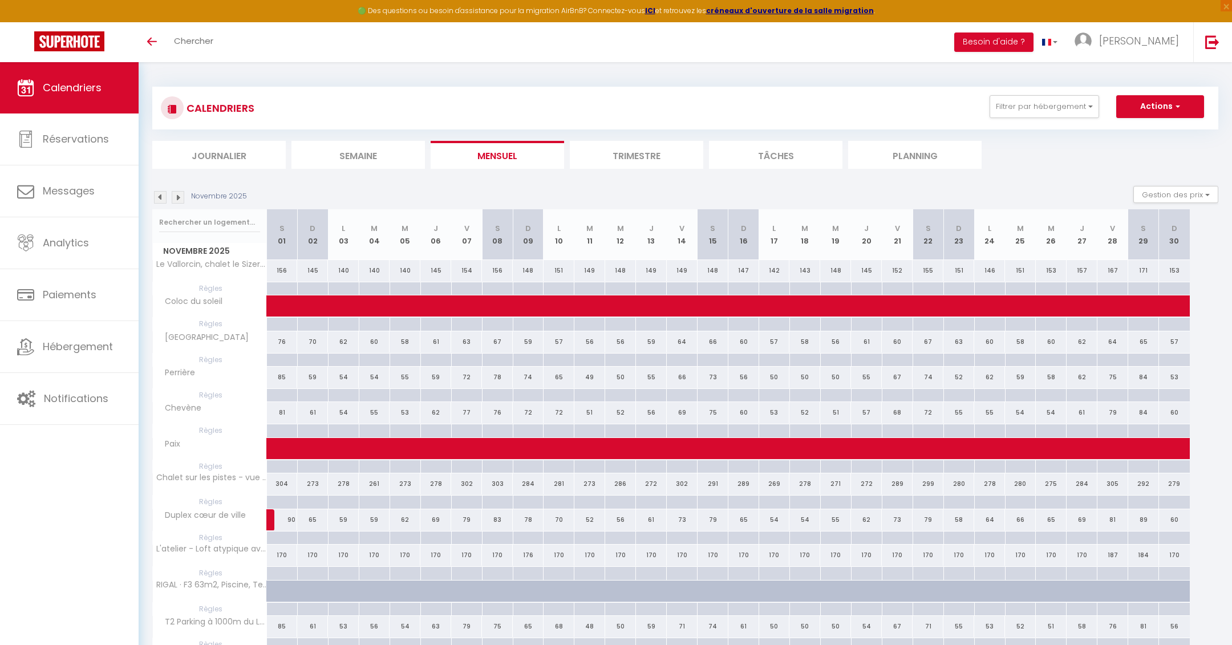
click at [180, 199] on img at bounding box center [178, 197] width 13 height 13
